Goal: Navigation & Orientation: Find specific page/section

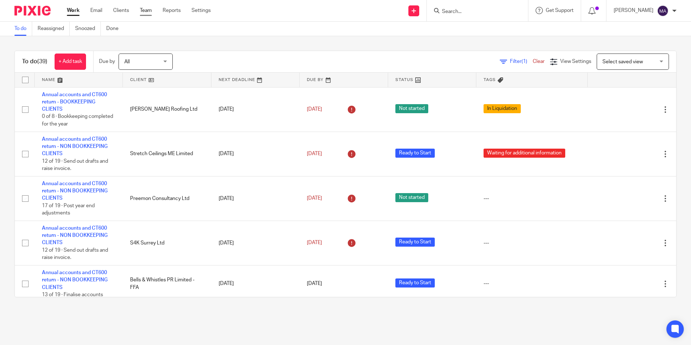
click at [148, 10] on link "Team" at bounding box center [146, 10] width 12 height 7
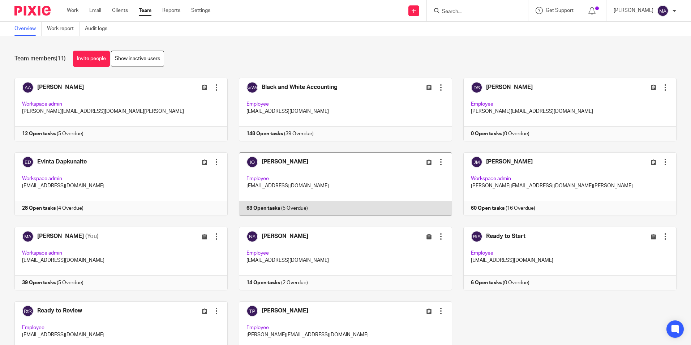
click at [314, 163] on link at bounding box center [340, 184] width 224 height 64
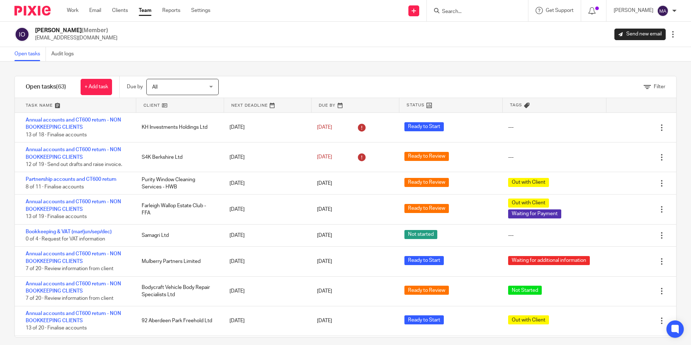
click at [309, 76] on div "Open tasks (63) + Add task Due by All All Today Tomorrow This week Next week Th…" at bounding box center [345, 206] width 662 height 261
drag, startPoint x: 199, startPoint y: 286, endPoint x: 213, endPoint y: 126, distance: 160.3
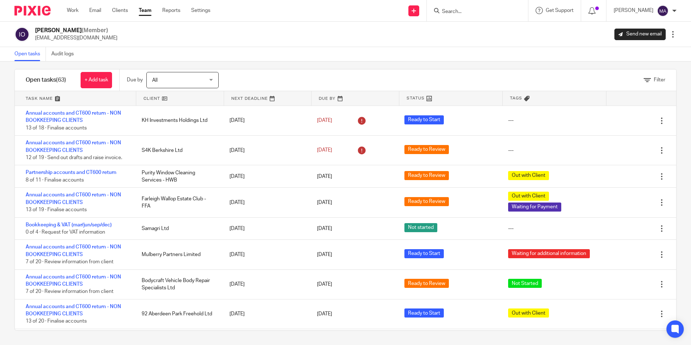
drag, startPoint x: 382, startPoint y: 44, endPoint x: 195, endPoint y: 16, distance: 189.0
click at [375, 44] on div "Isaiah Oluwasore (Member) isaiah@blackandwhiteaccounting.co.uk Send new email E…" at bounding box center [345, 34] width 691 height 25
click at [150, 12] on link "Team" at bounding box center [145, 10] width 13 height 7
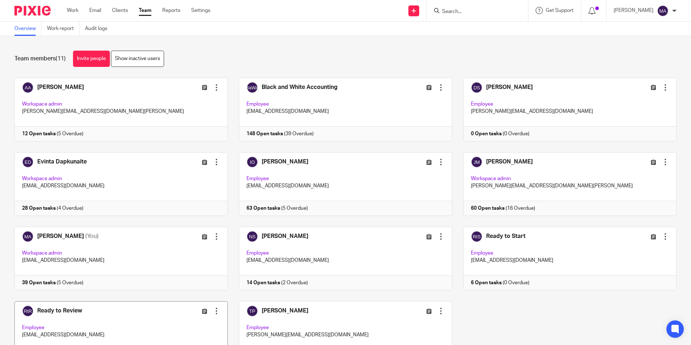
scroll to position [45, 0]
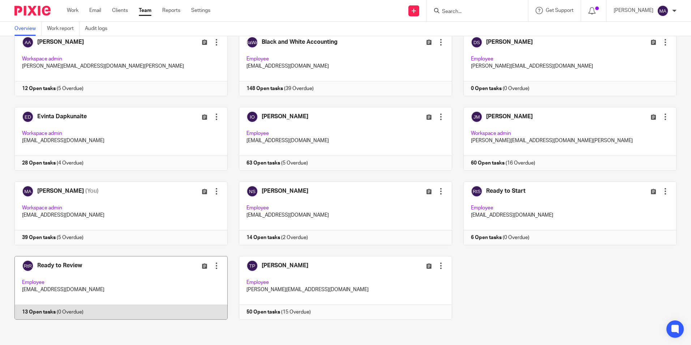
click at [36, 266] on link at bounding box center [115, 288] width 224 height 64
